Goal: Navigation & Orientation: Find specific page/section

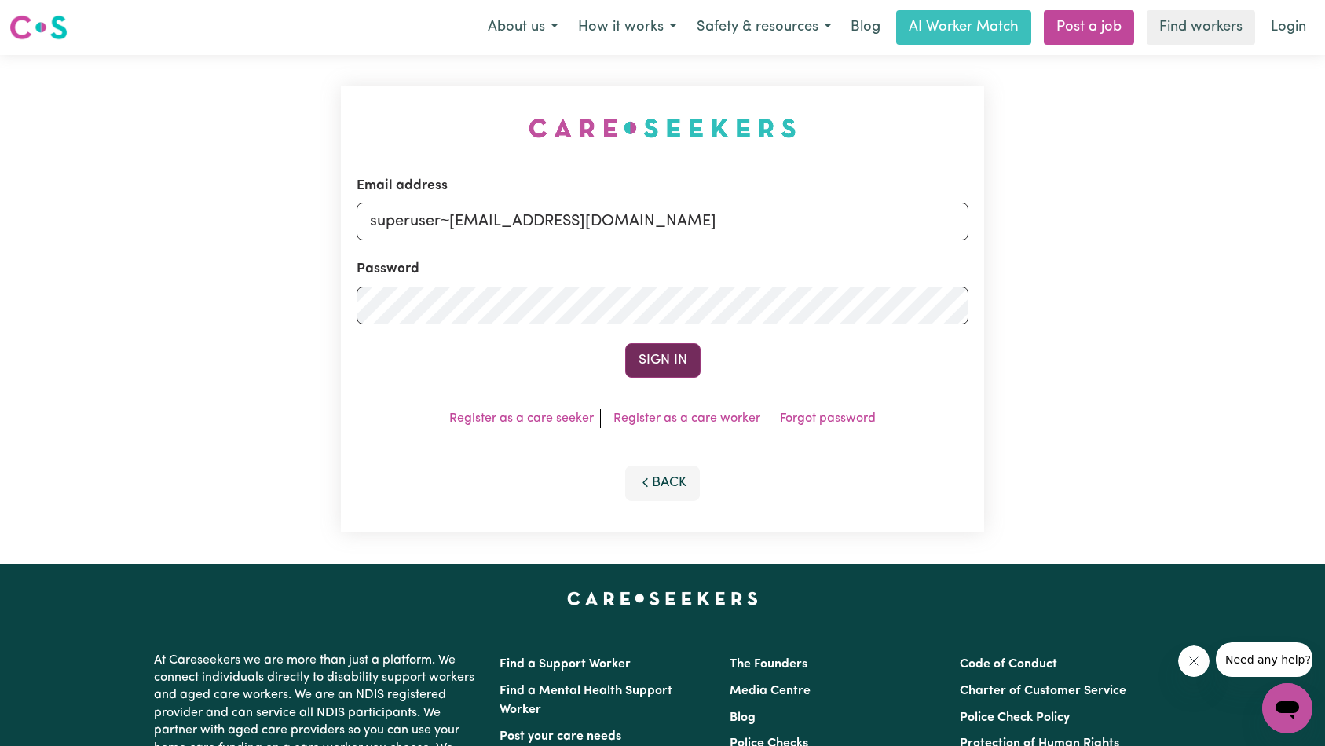
type input "superuser~[EMAIL_ADDRESS][DOMAIN_NAME]"
click at [651, 361] on button "Sign In" at bounding box center [662, 360] width 75 height 35
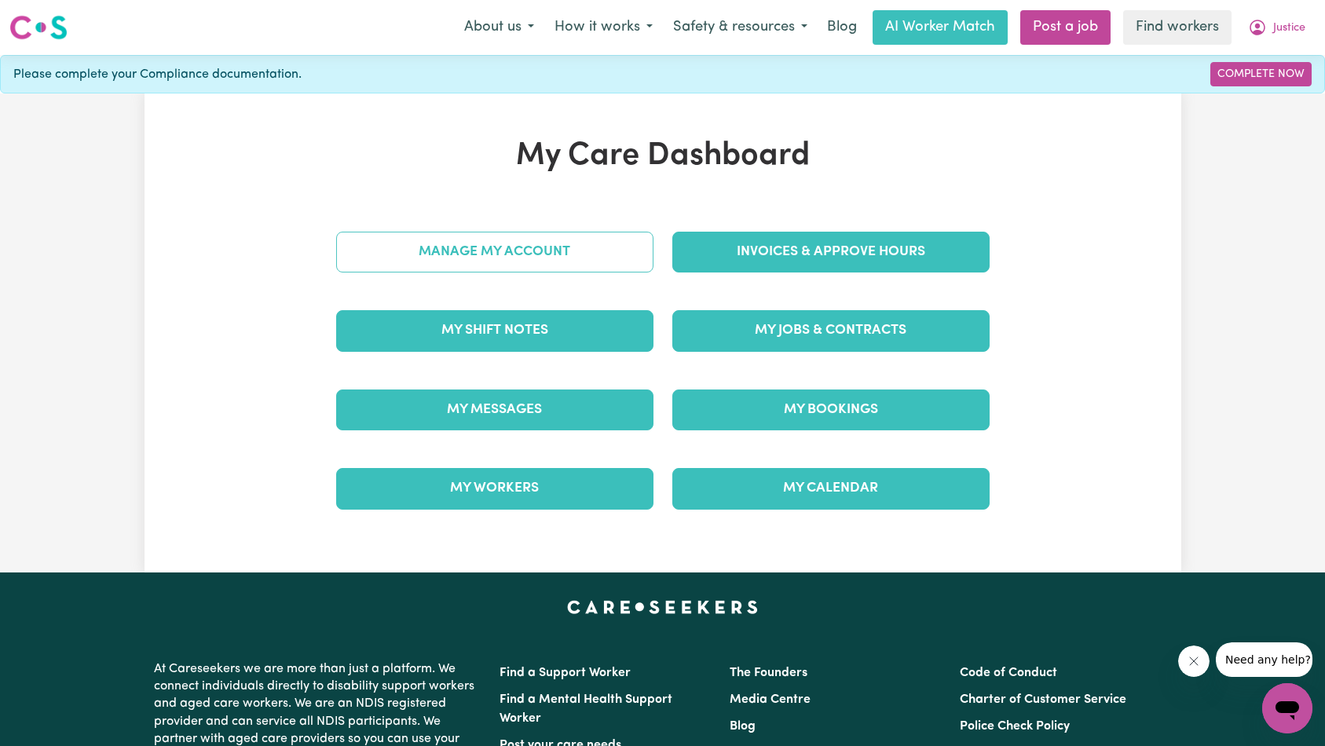
click at [482, 240] on link "Manage My Account" at bounding box center [494, 252] width 317 height 41
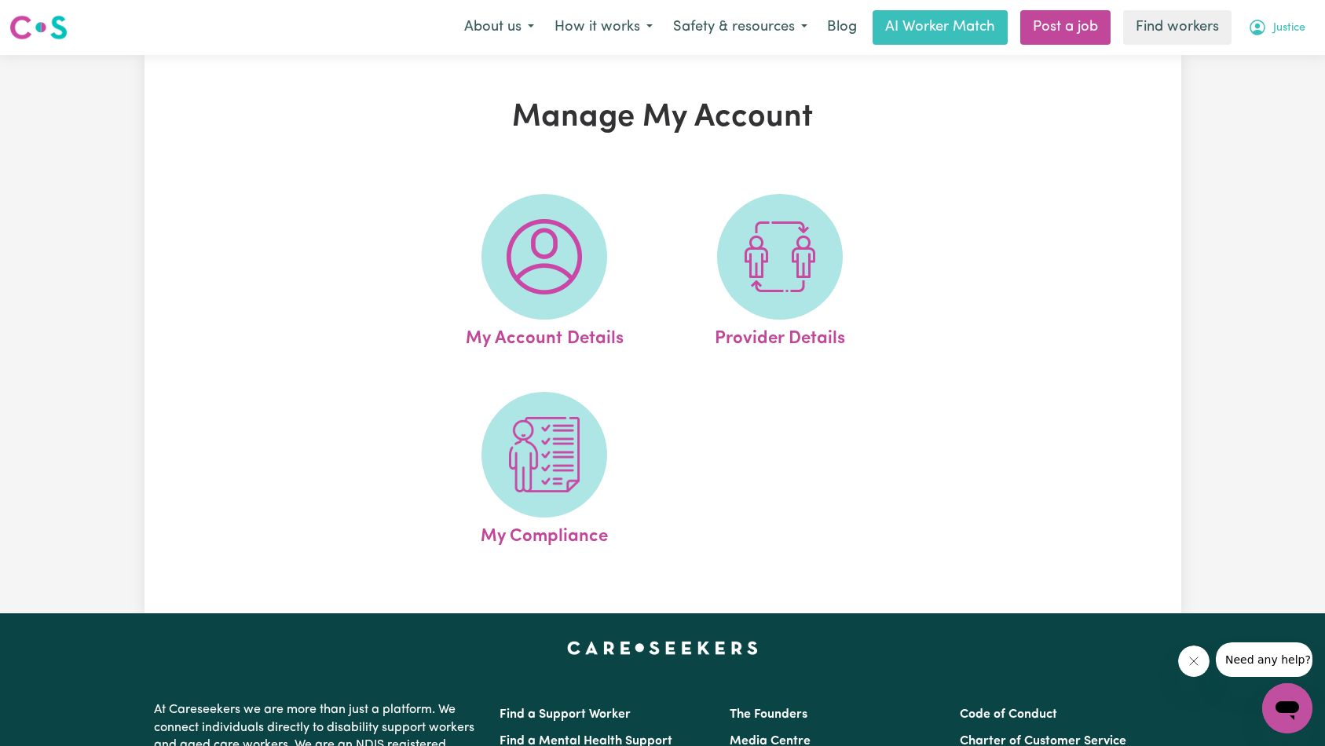
click at [1275, 31] on span "Justice" at bounding box center [1289, 28] width 32 height 17
click at [1262, 64] on link "My Dashboard" at bounding box center [1253, 61] width 124 height 30
